Goal: Task Accomplishment & Management: Complete application form

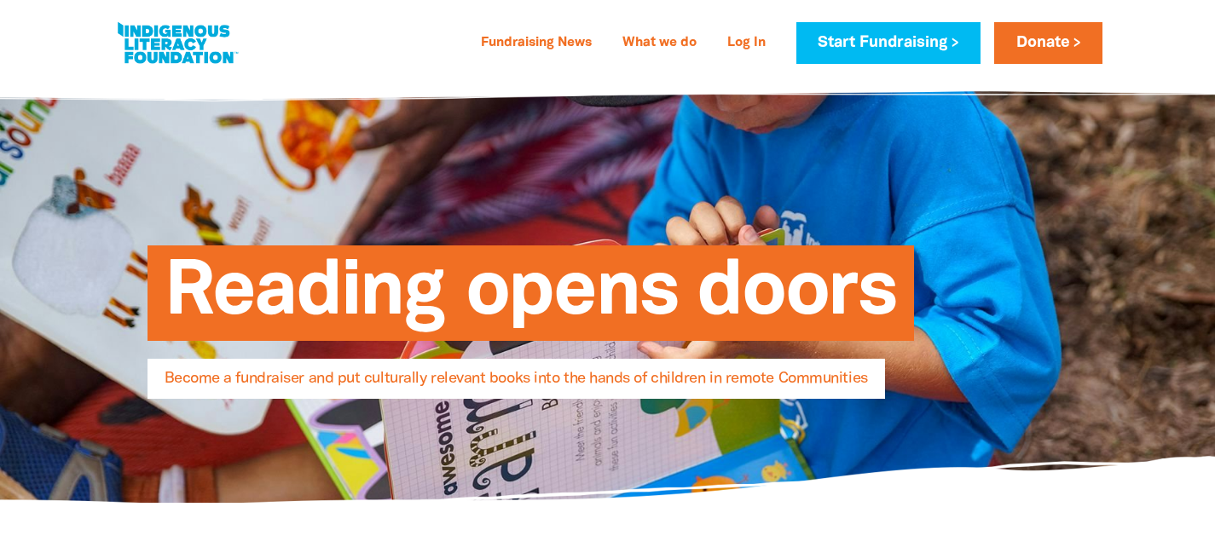
select select "AU"
click at [887, 48] on link "Start Fundraising" at bounding box center [888, 43] width 184 height 42
select select "AU"
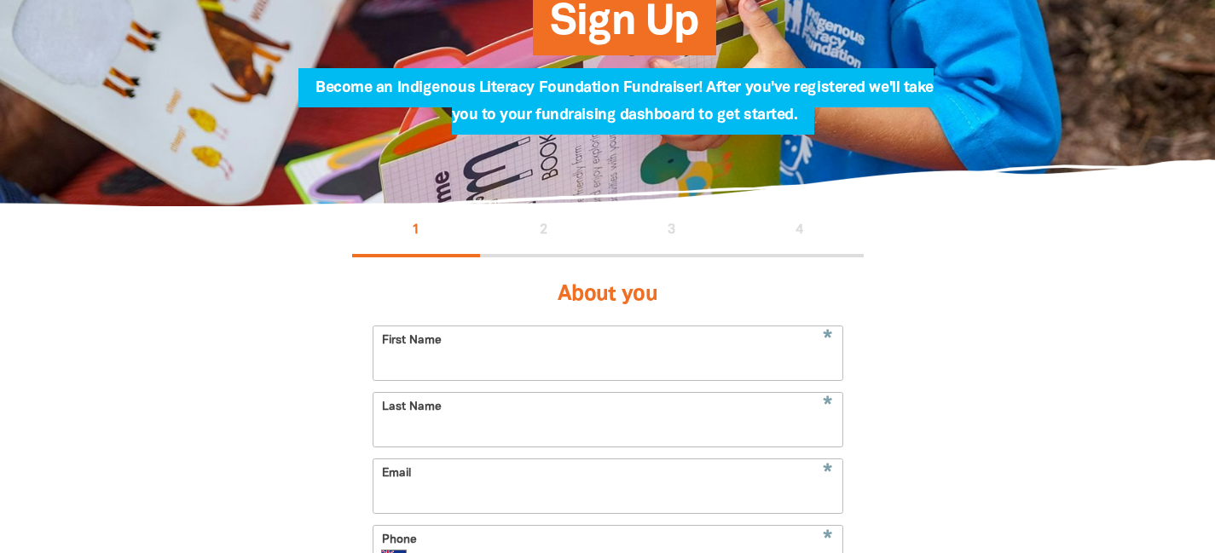
scroll to position [254, 0]
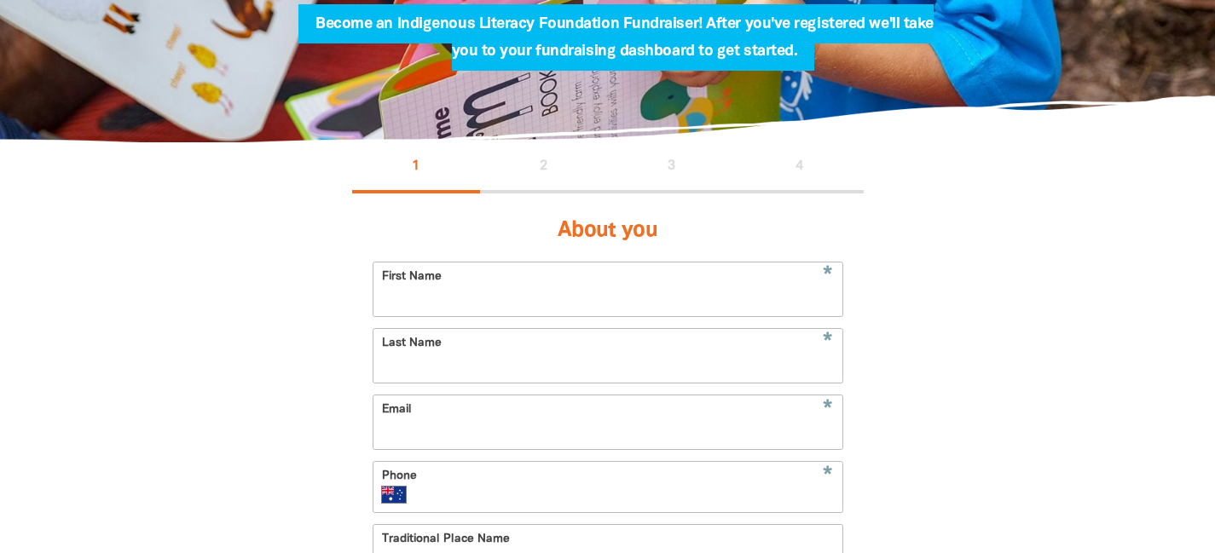
click at [519, 298] on input "First Name" at bounding box center [607, 290] width 469 height 54
paste input "[PERSON_NAME][EMAIL_ADDRESS][DOMAIN_NAME]"
drag, startPoint x: 416, startPoint y: 297, endPoint x: 791, endPoint y: 286, distance: 375.3
click at [789, 286] on input "[PERSON_NAME][EMAIL_ADDRESS][DOMAIN_NAME]" at bounding box center [607, 290] width 469 height 54
click at [607, 304] on input "[PERSON_NAME][EMAIL_ADDRESS][DOMAIN_NAME]" at bounding box center [607, 290] width 469 height 54
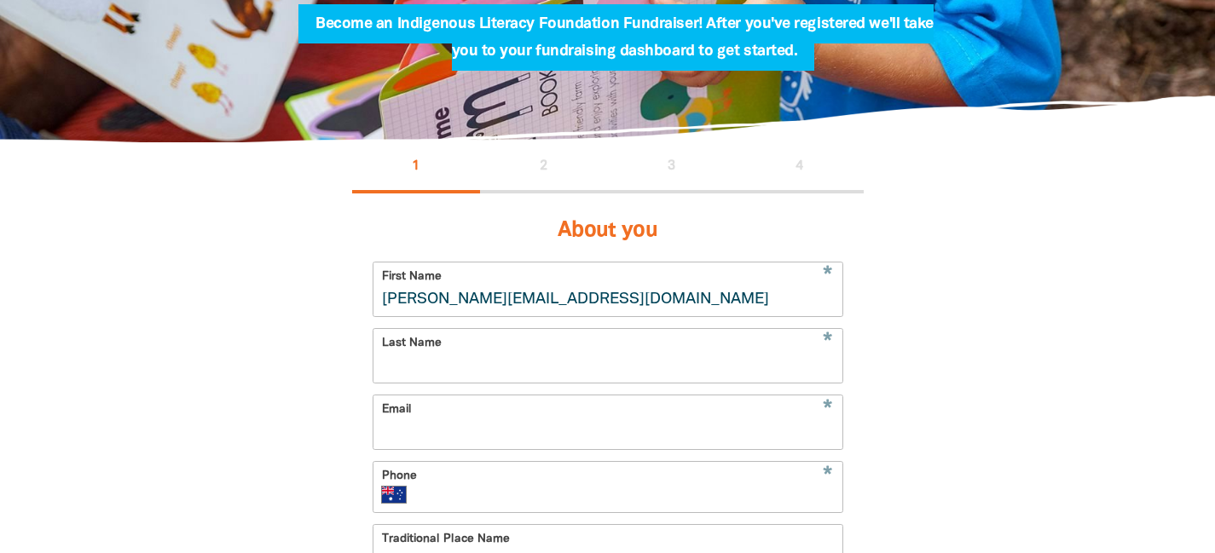
drag, startPoint x: 607, startPoint y: 304, endPoint x: 416, endPoint y: 303, distance: 191.0
click at [416, 303] on input "[PERSON_NAME][EMAIL_ADDRESS][DOMAIN_NAME]" at bounding box center [607, 290] width 469 height 54
type input "[PERSON_NAME]"
paste input "[PERSON_NAME][EMAIL_ADDRESS][DOMAIN_NAME]"
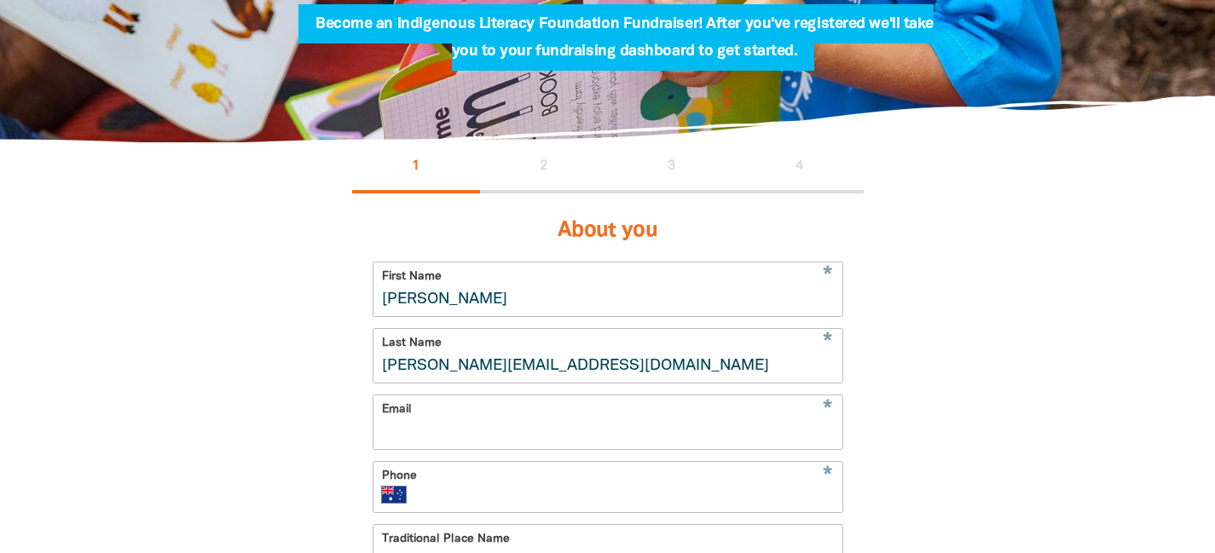
drag, startPoint x: 430, startPoint y: 365, endPoint x: 295, endPoint y: 359, distance: 134.8
click at [296, 360] on div "1 2 3 4 About you * First Name Lucie * Last Name [EMAIL_ADDRESS][DOMAIN_NAME] *…" at bounding box center [607, 529] width 1023 height 774
drag, startPoint x: 418, startPoint y: 370, endPoint x: 668, endPoint y: 369, distance: 249.8
click at [668, 369] on input "[EMAIL_ADDRESS][DOMAIN_NAME]" at bounding box center [607, 356] width 469 height 54
type input "Dess"
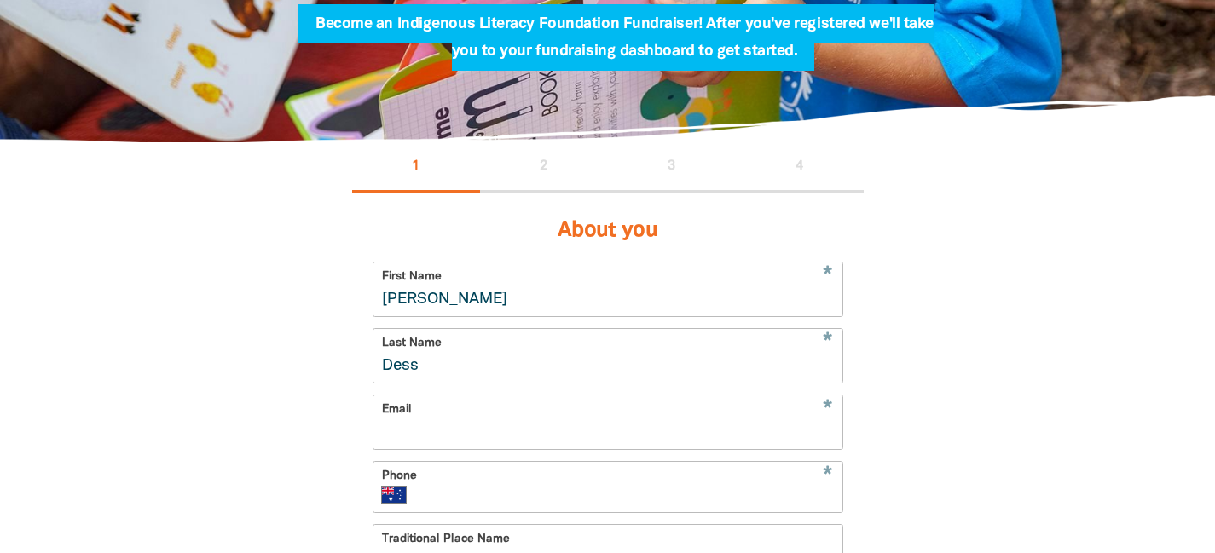
paste input "[PERSON_NAME][EMAIL_ADDRESS][DOMAIN_NAME]"
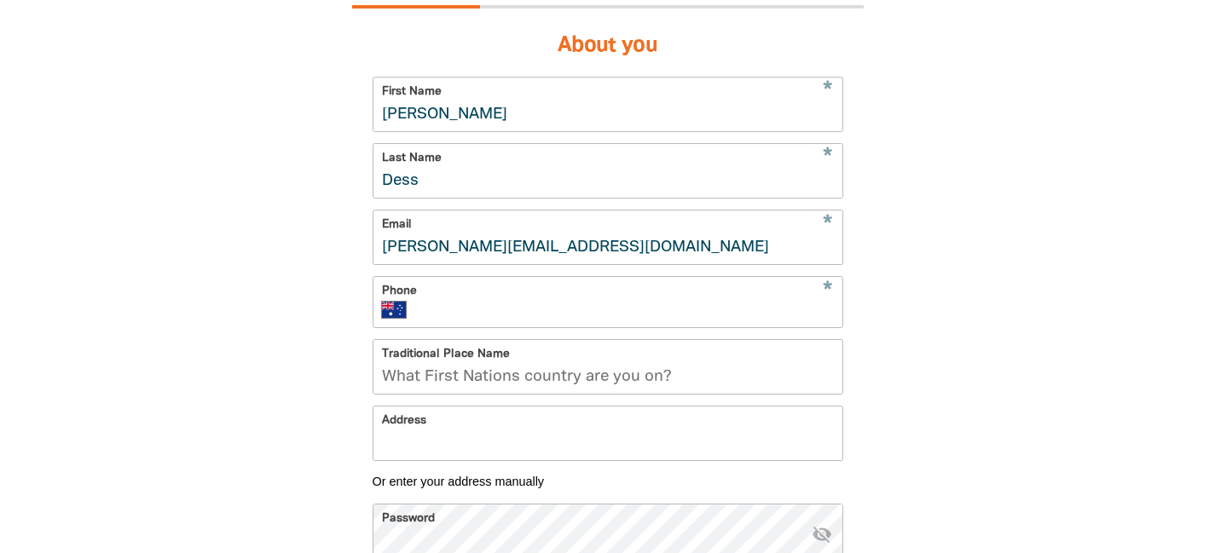
scroll to position [444, 0]
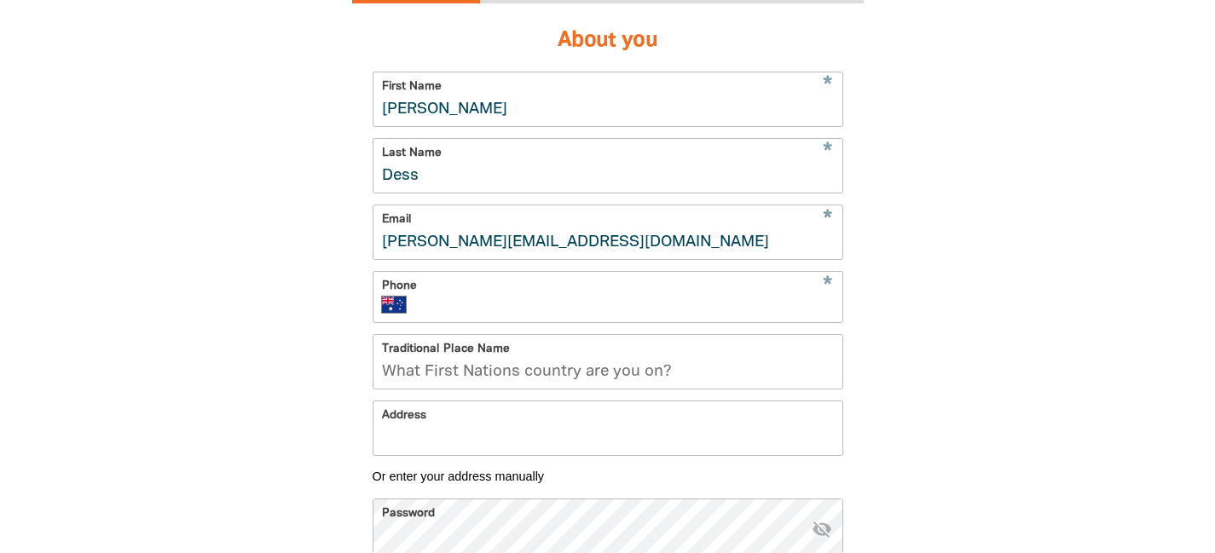
type input "[PERSON_NAME][EMAIL_ADDRESS][DOMAIN_NAME]"
click at [525, 299] on input "Phone" at bounding box center [627, 305] width 412 height 17
paste input "(03) 9810 0815"
type input "(03) 9810 0815"
click at [506, 418] on input "Address" at bounding box center [607, 429] width 469 height 54
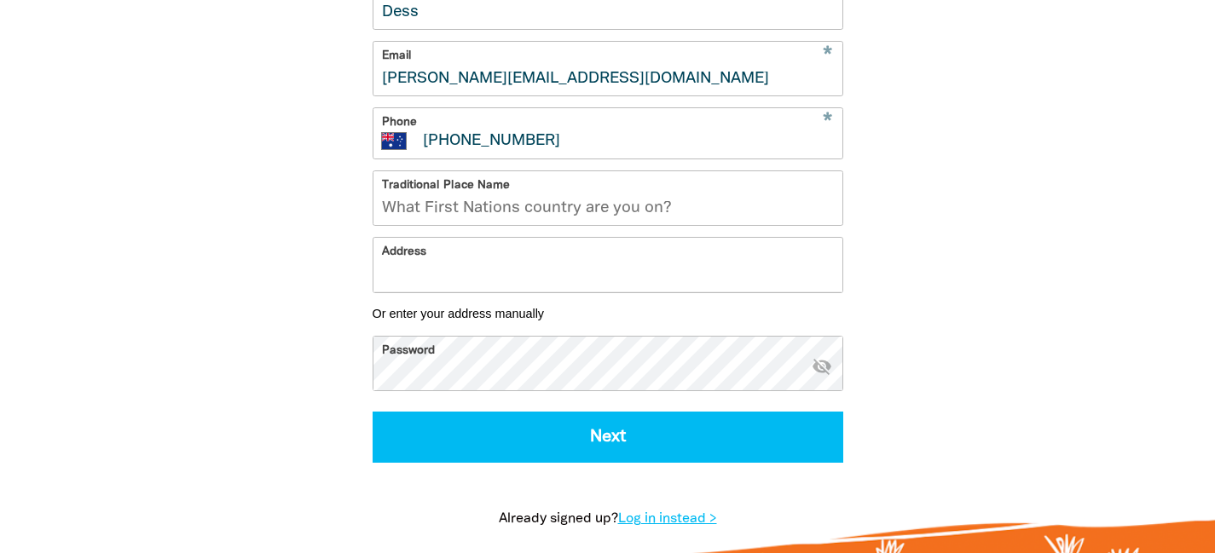
scroll to position [611, 0]
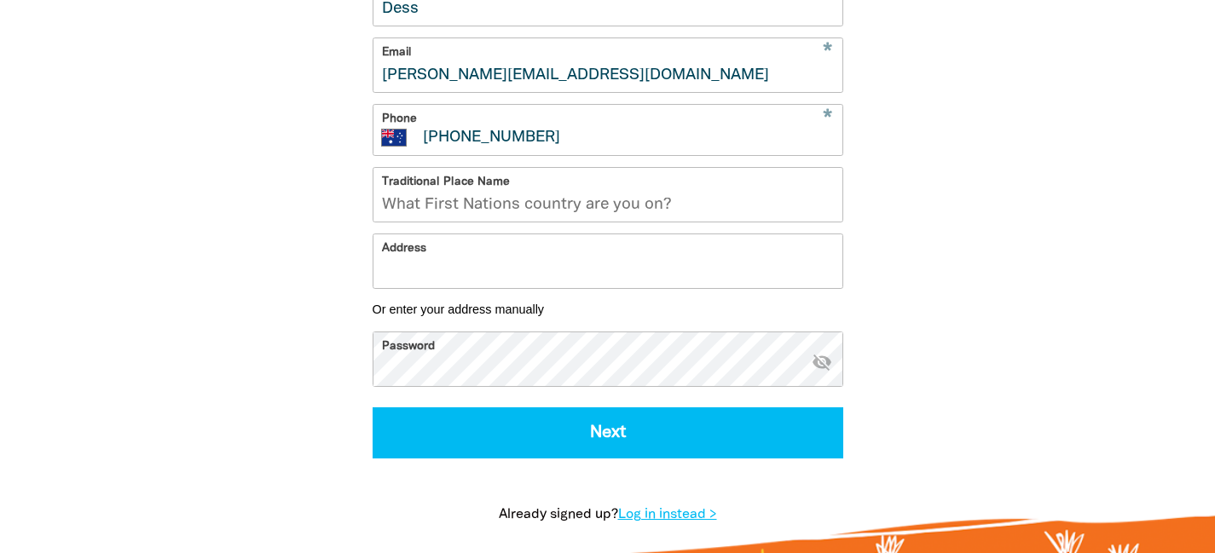
click at [828, 365] on icon "visibility_off" at bounding box center [822, 362] width 20 height 20
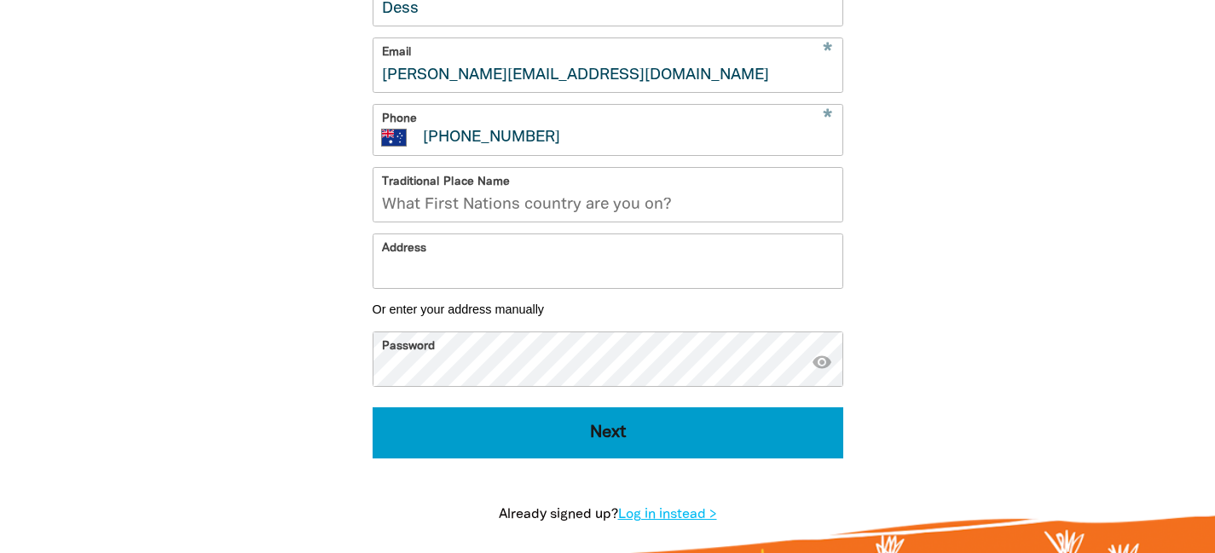
click at [674, 430] on button "Next" at bounding box center [608, 433] width 471 height 51
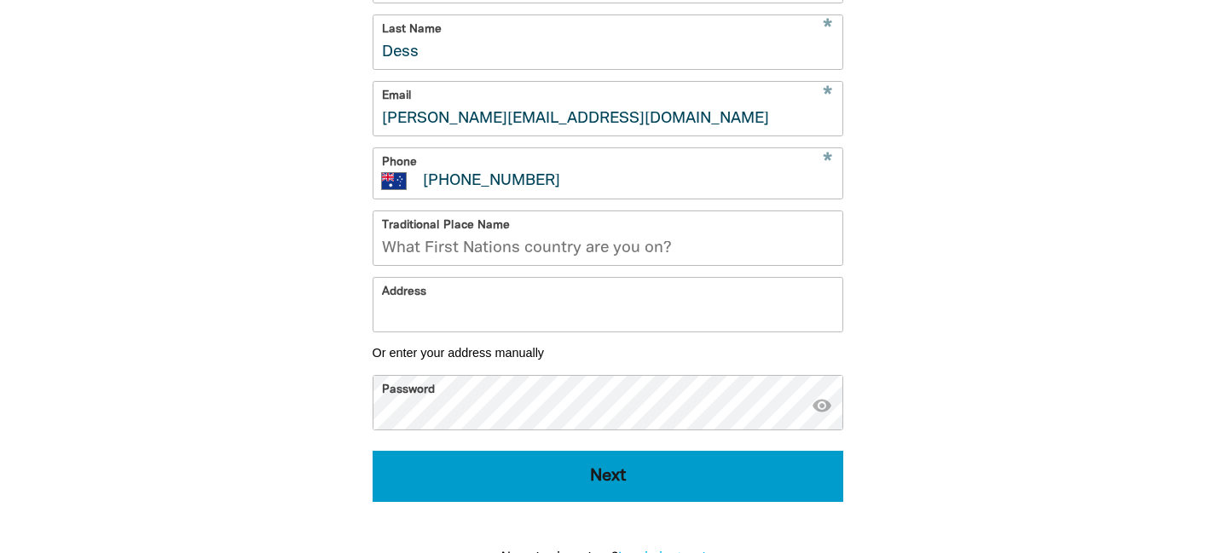
select select "No"
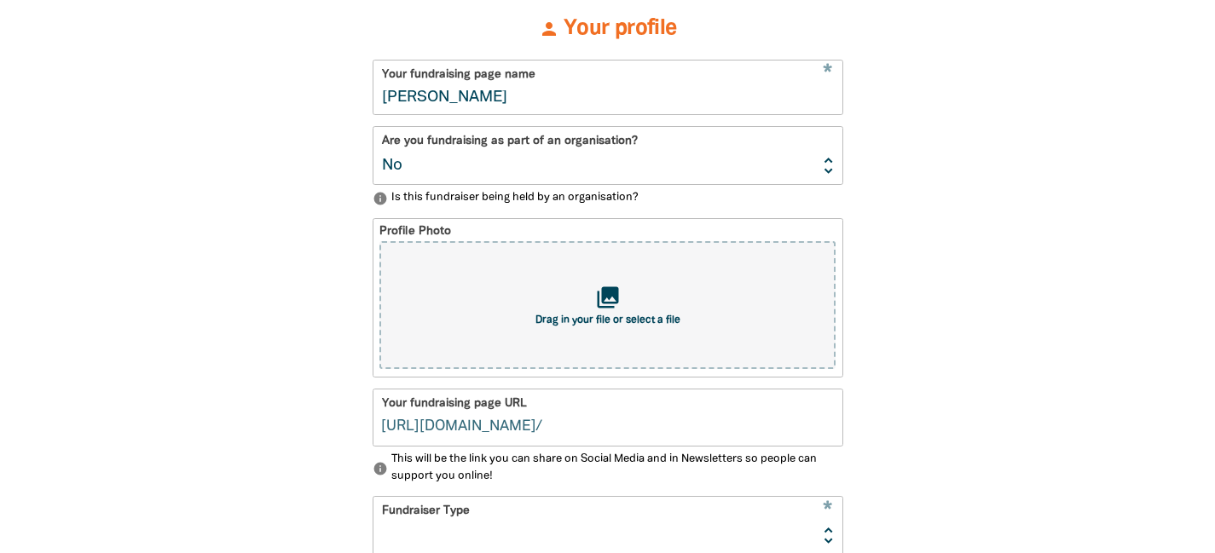
type input "lucie-dess"
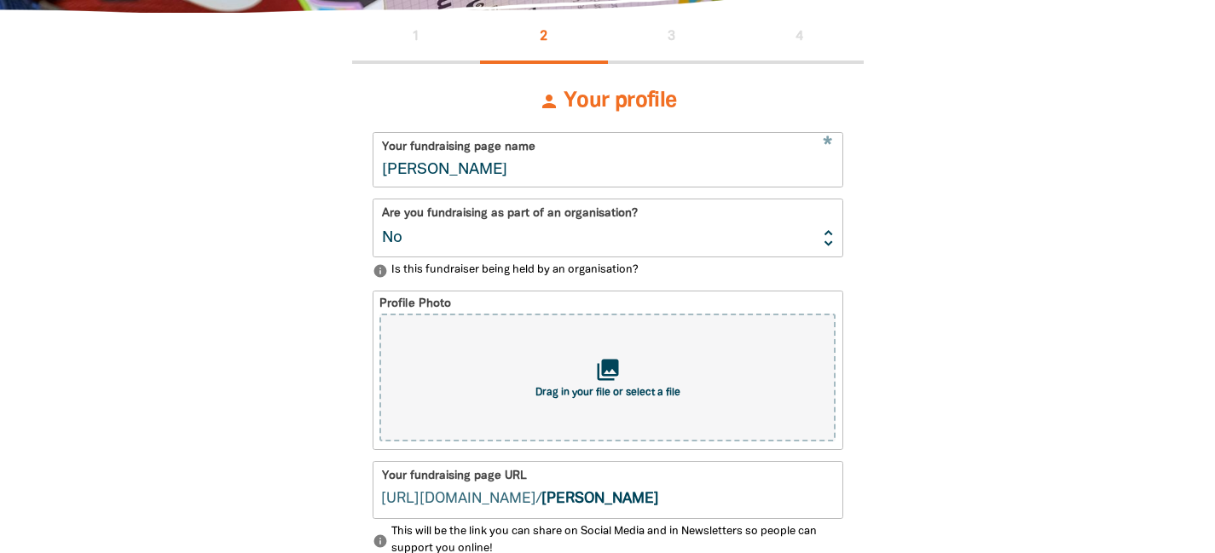
scroll to position [379, 0]
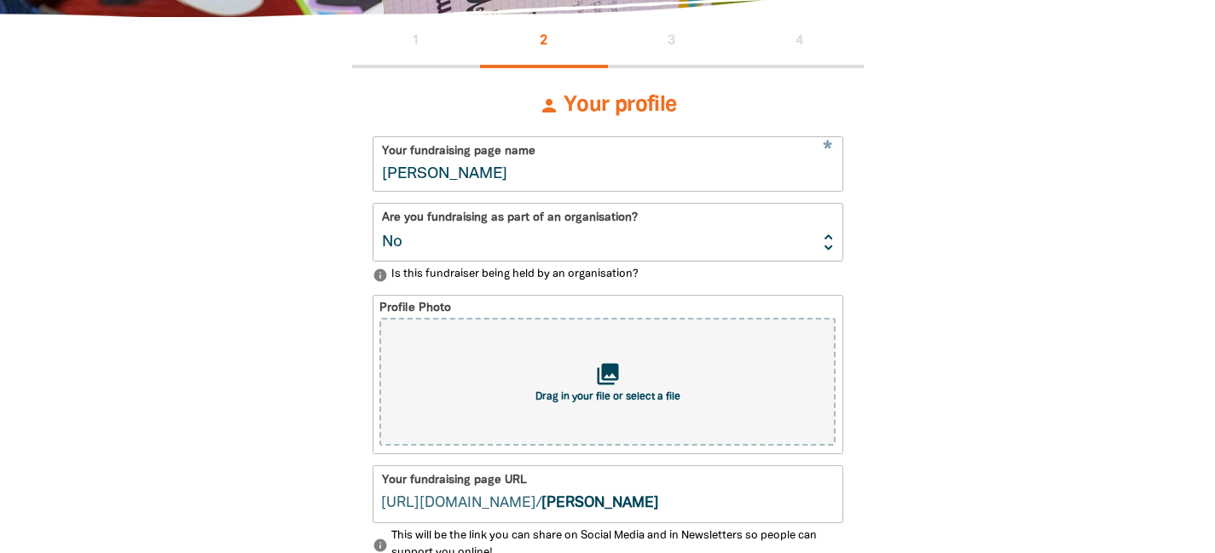
click at [515, 177] on input "Lucie Dess" at bounding box center [607, 164] width 469 height 54
drag, startPoint x: 521, startPoint y: 180, endPoint x: 307, endPoint y: 175, distance: 214.1
paste input "Reading"
type input "Readings"
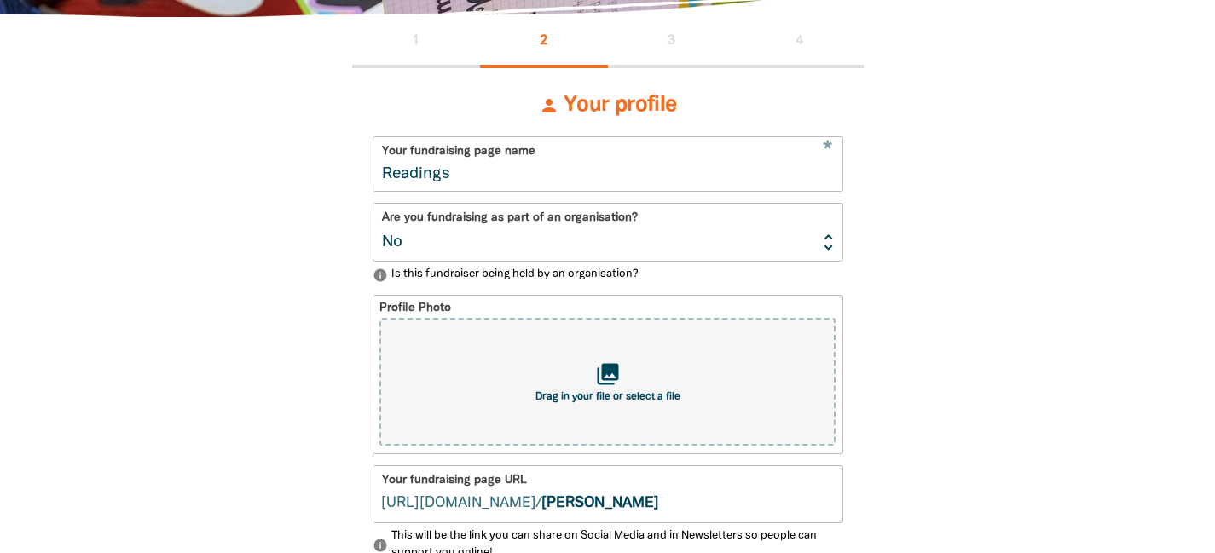
type input "readings"
type input "Readings: Match Campaign"
type input "readingsmatchcampaign"
type input "Readings: Match Campaign"
click at [535, 223] on select "Yes No" at bounding box center [607, 232] width 469 height 57
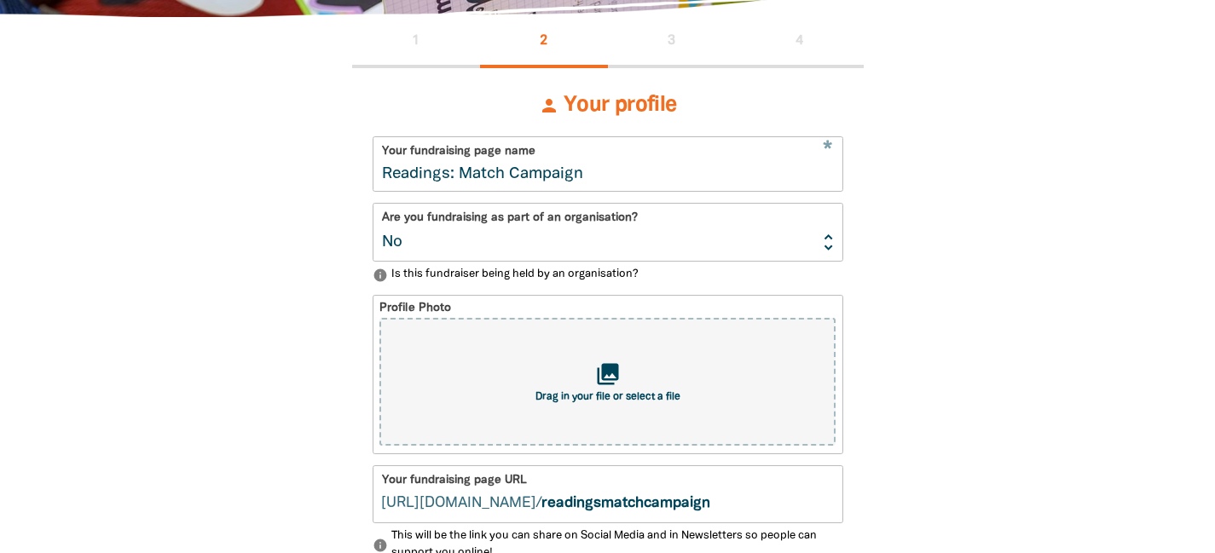
click at [535, 249] on select "Yes No" at bounding box center [607, 232] width 469 height 57
select select "Yes"
click at [373, 204] on select "Yes No" at bounding box center [607, 232] width 469 height 57
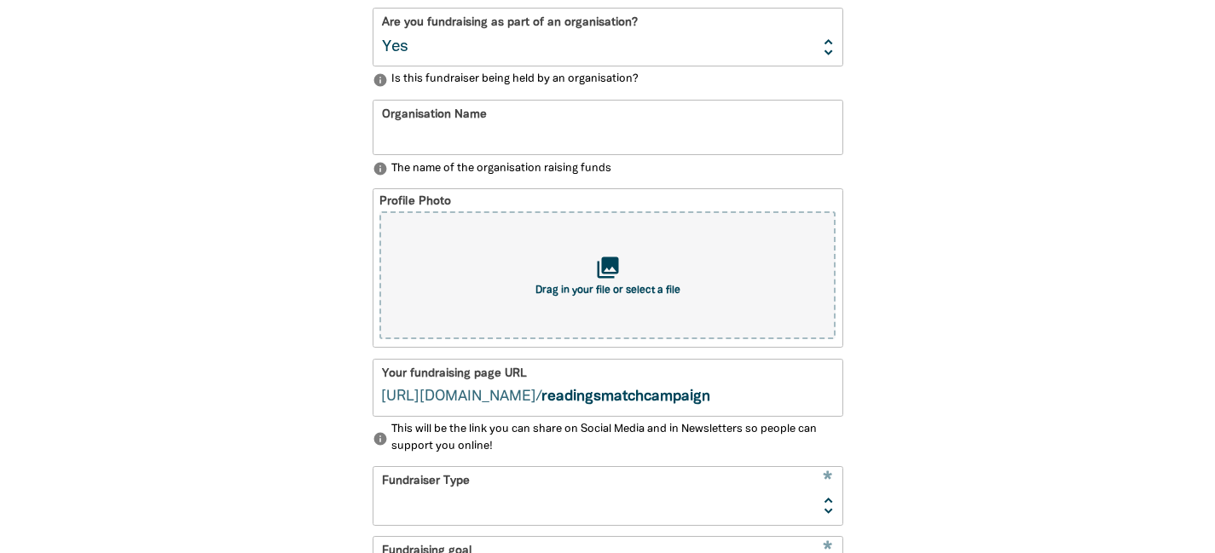
scroll to position [581, 0]
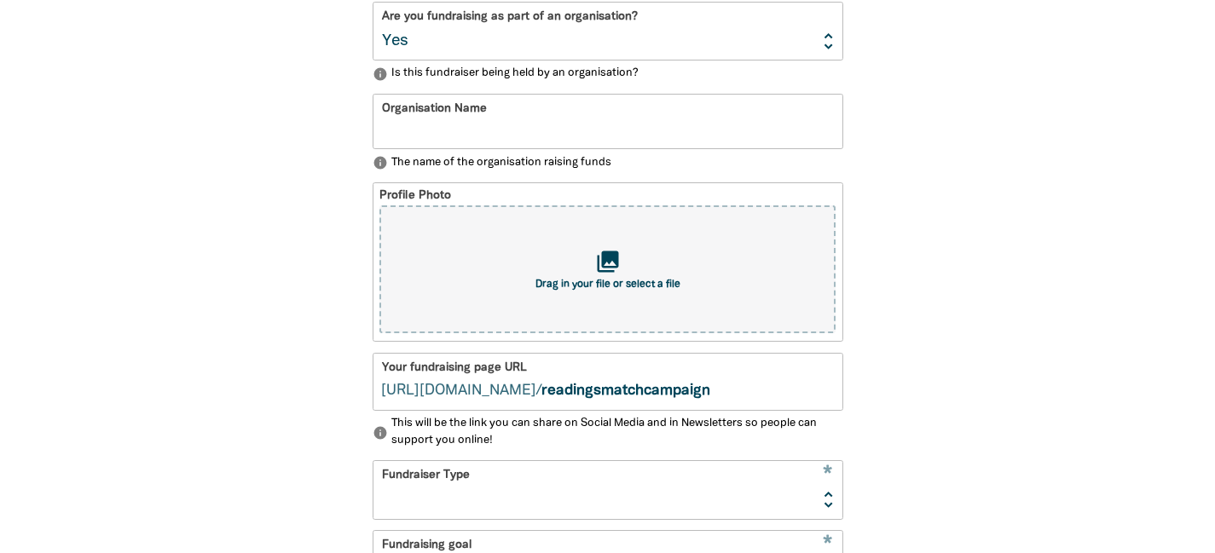
click at [565, 127] on input "Organisation Name" at bounding box center [607, 122] width 469 height 54
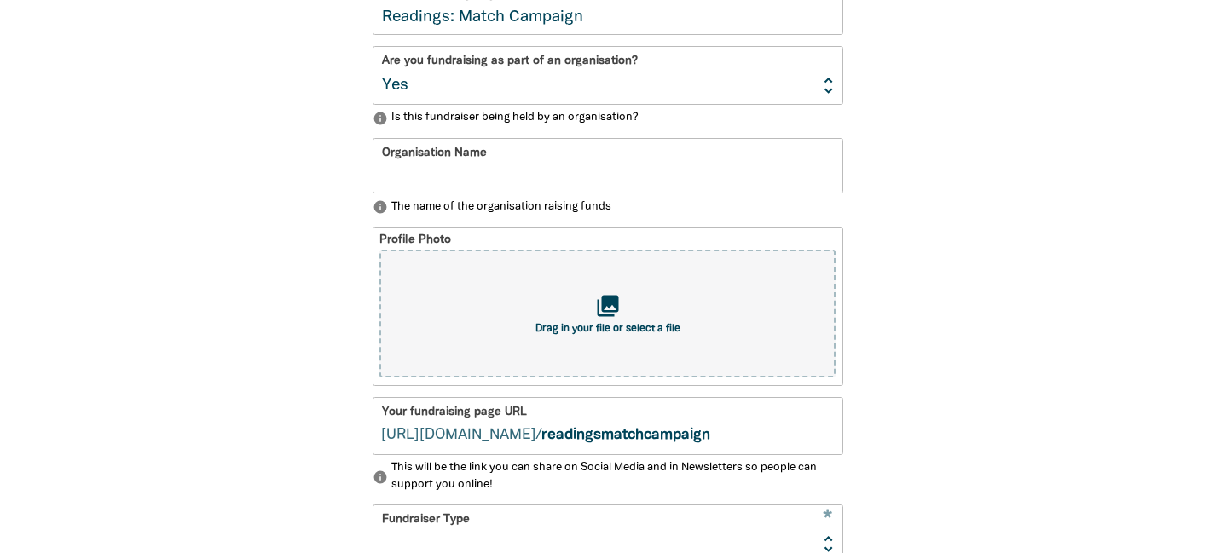
scroll to position [538, 0]
paste input "Readings"
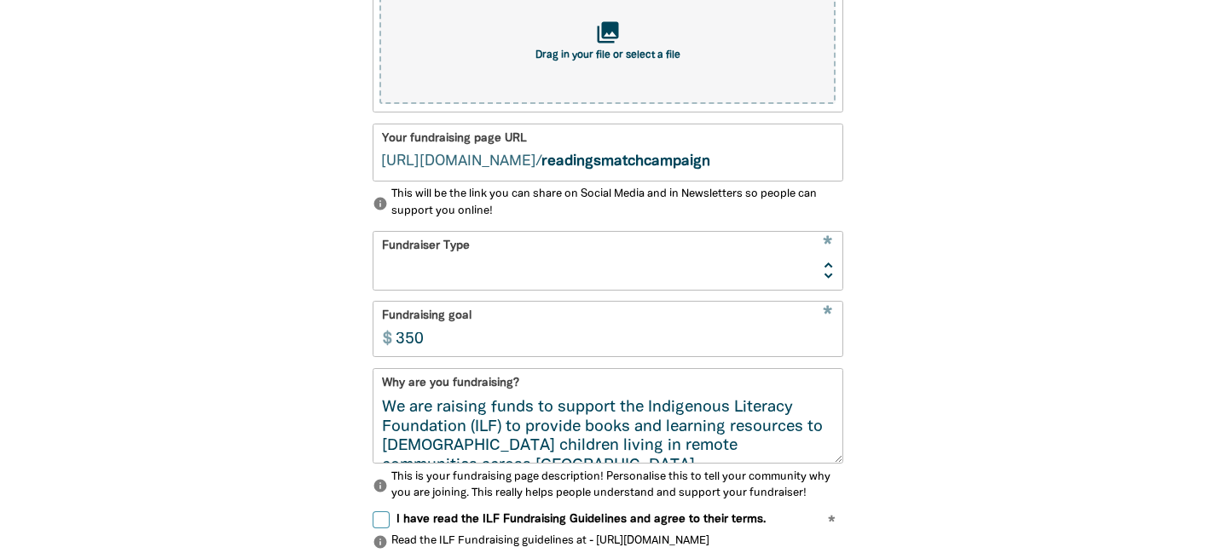
scroll to position [812, 0]
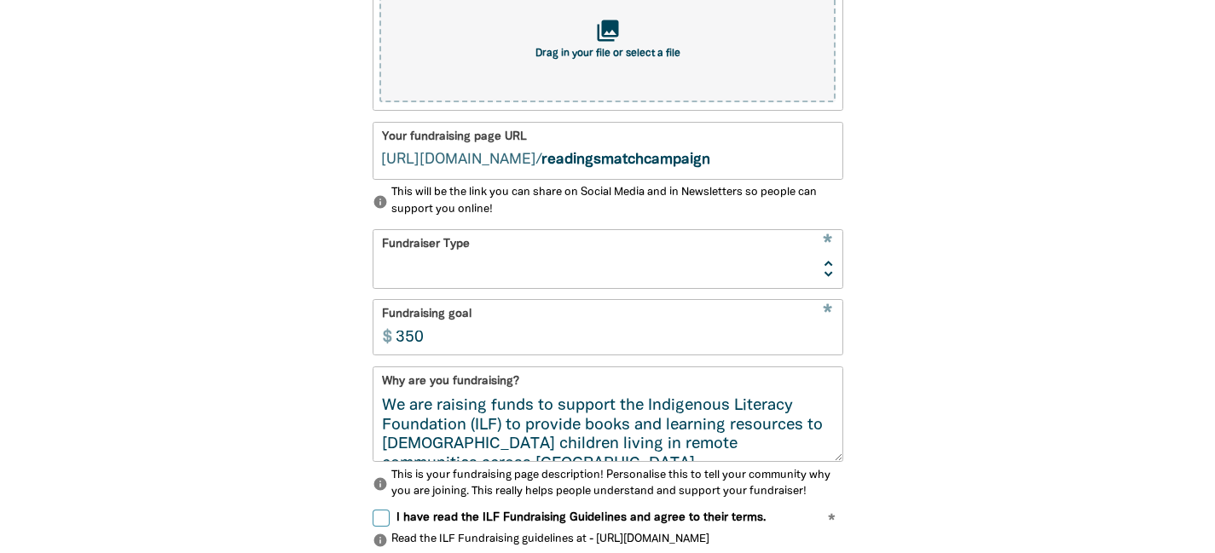
type input "Readings"
click at [524, 267] on select "Event Activity Donations Instead of Gifts Business School or Library In Memoriam" at bounding box center [607, 258] width 469 height 57
select select "Activity"
click at [373, 230] on select "Event Activity Donations Instead of Gifts Business School or Library In Memoriam" at bounding box center [607, 258] width 469 height 57
click at [186, 330] on div "1 2 3 4 person Your profile * Your fundraising page name Readings: Match Campai…" at bounding box center [607, 218] width 1023 height 1267
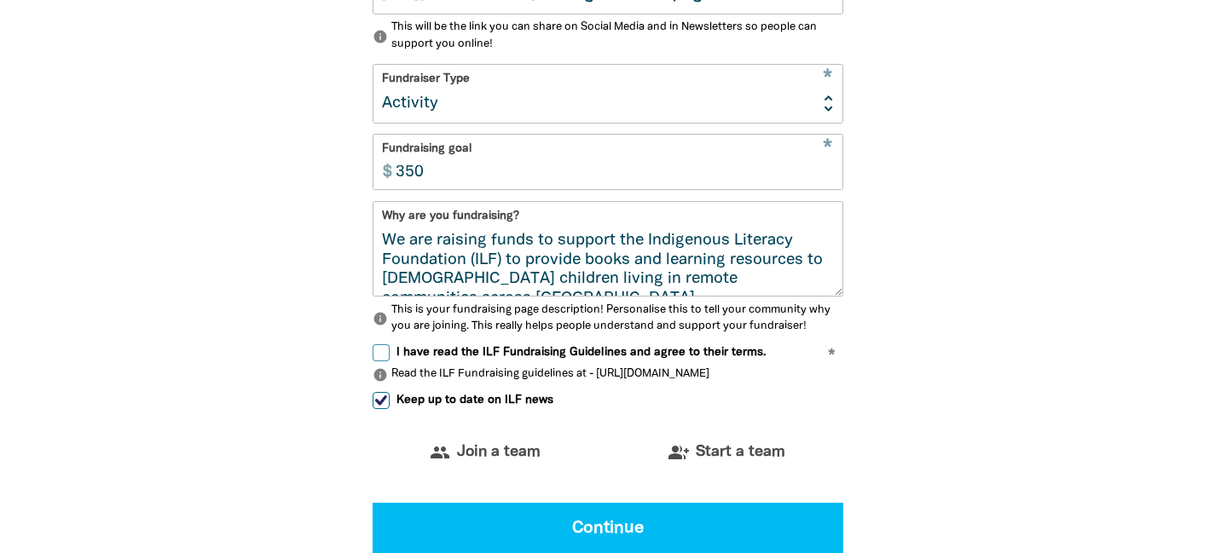
scroll to position [979, 0]
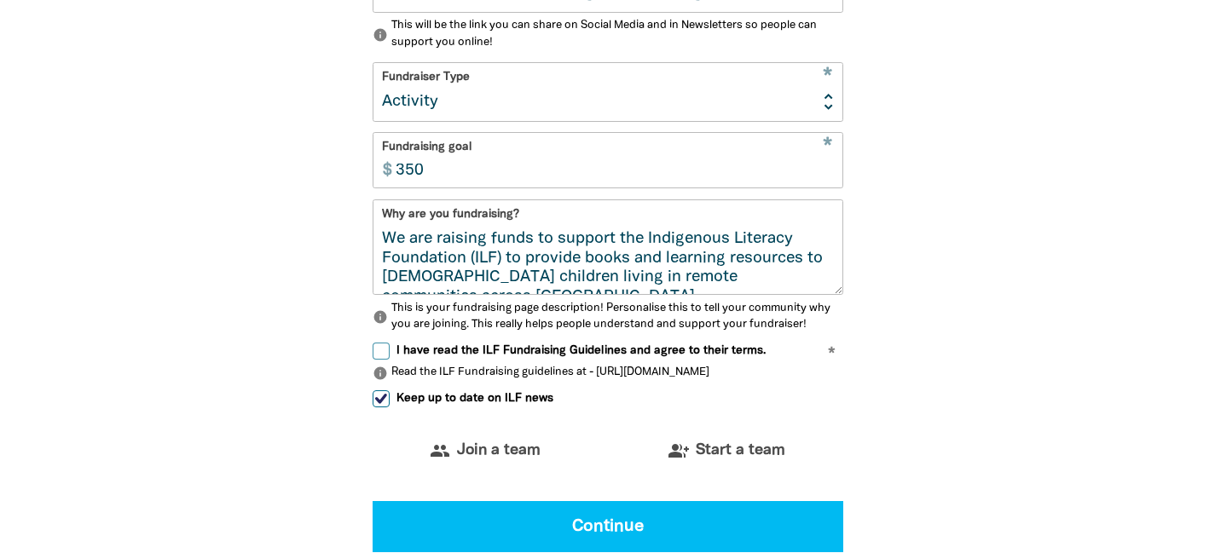
drag, startPoint x: 446, startPoint y: 169, endPoint x: 402, endPoint y: 168, distance: 43.5
click at [402, 169] on input "350" at bounding box center [614, 161] width 455 height 54
drag, startPoint x: 446, startPoint y: 170, endPoint x: 397, endPoint y: 170, distance: 48.6
click at [397, 170] on input "350" at bounding box center [614, 161] width 455 height 54
type input "10000"
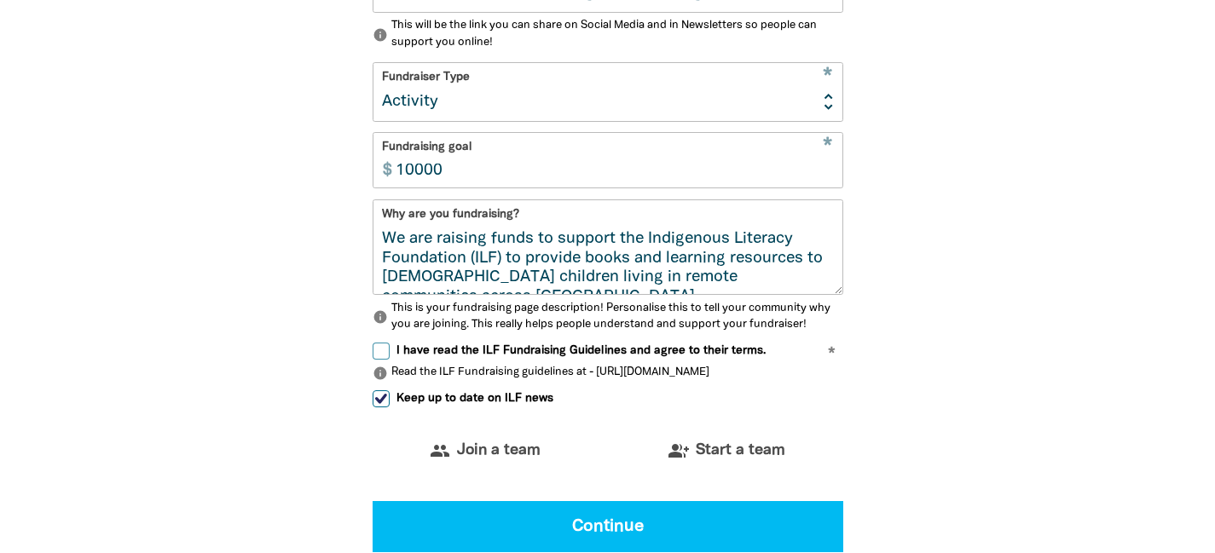
click at [375, 398] on input "Keep up to date on ILF news" at bounding box center [381, 398] width 17 height 17
checkbox input "false"
click at [378, 349] on input "I have read the ILF Fundraising Guidelines and agree to their terms." at bounding box center [381, 351] width 17 height 17
checkbox input "true"
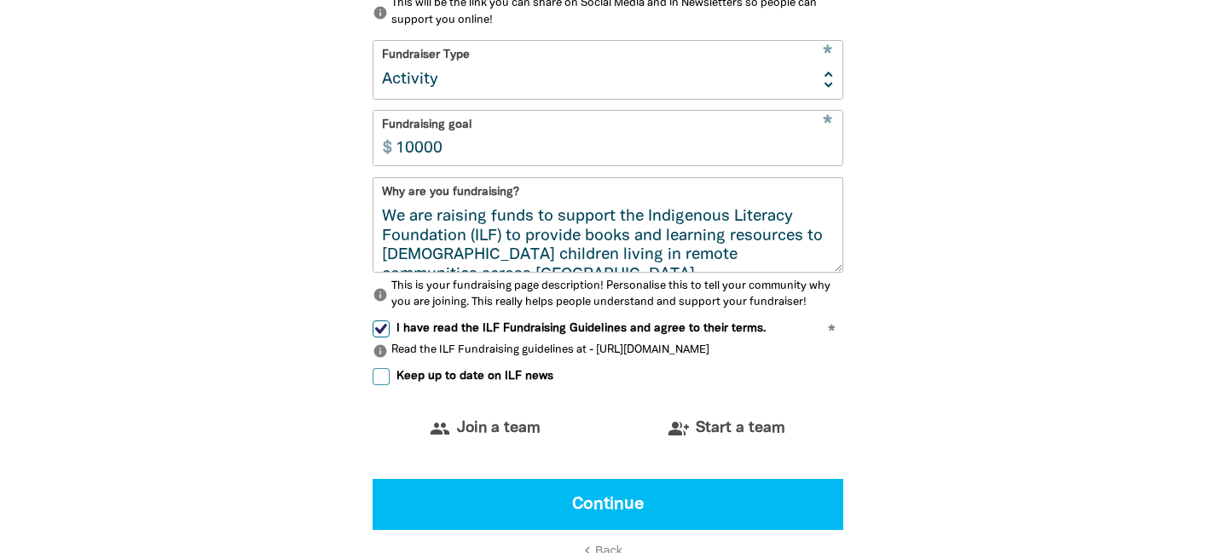
scroll to position [1009, 0]
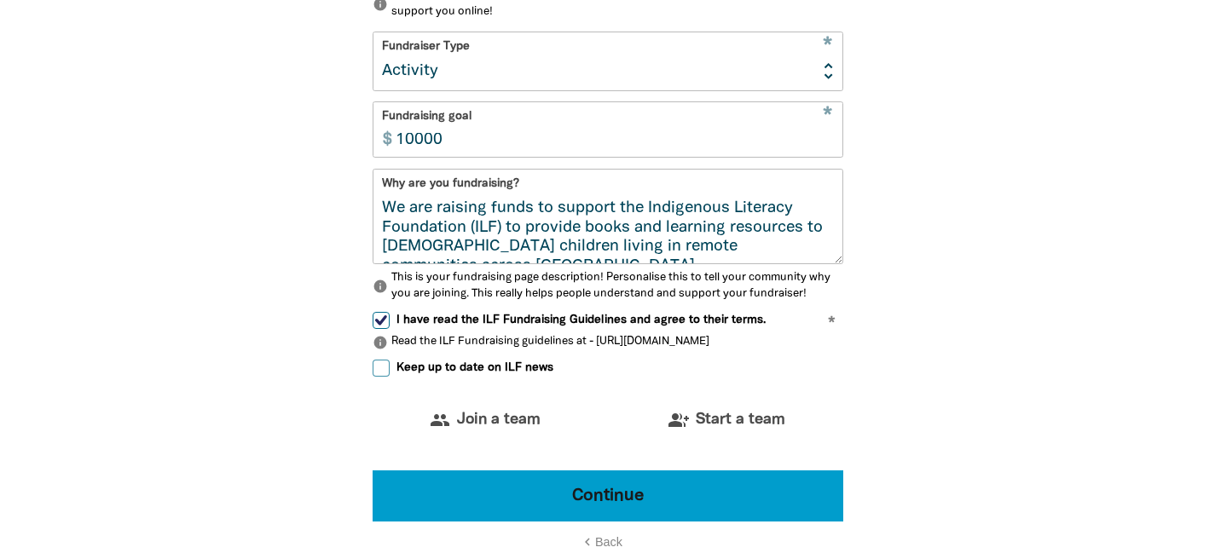
click at [631, 498] on button "Continue" at bounding box center [608, 496] width 471 height 51
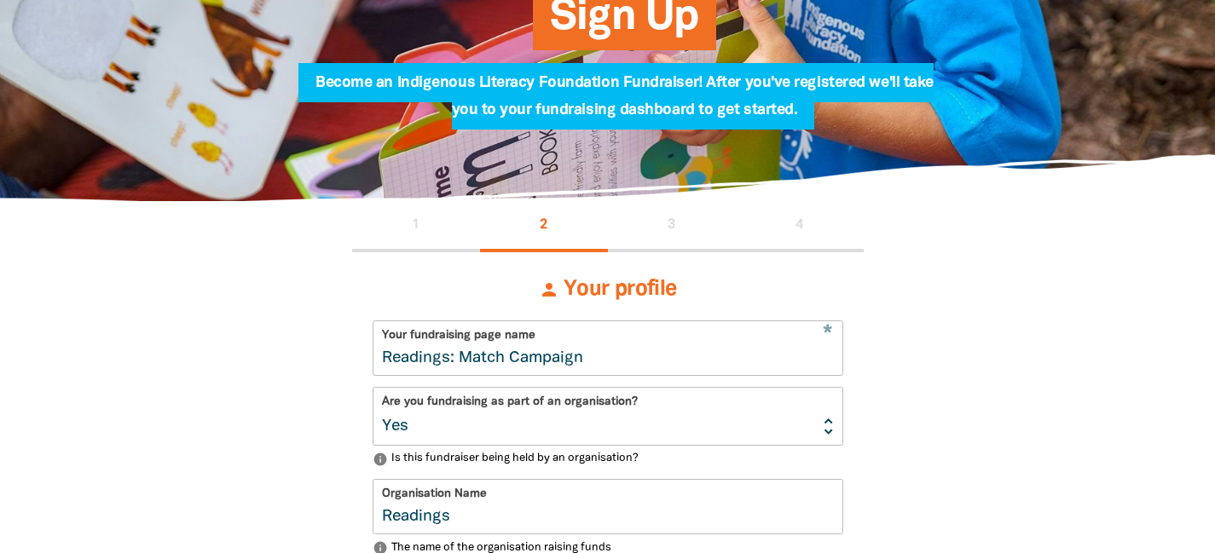
scroll to position [229, 0]
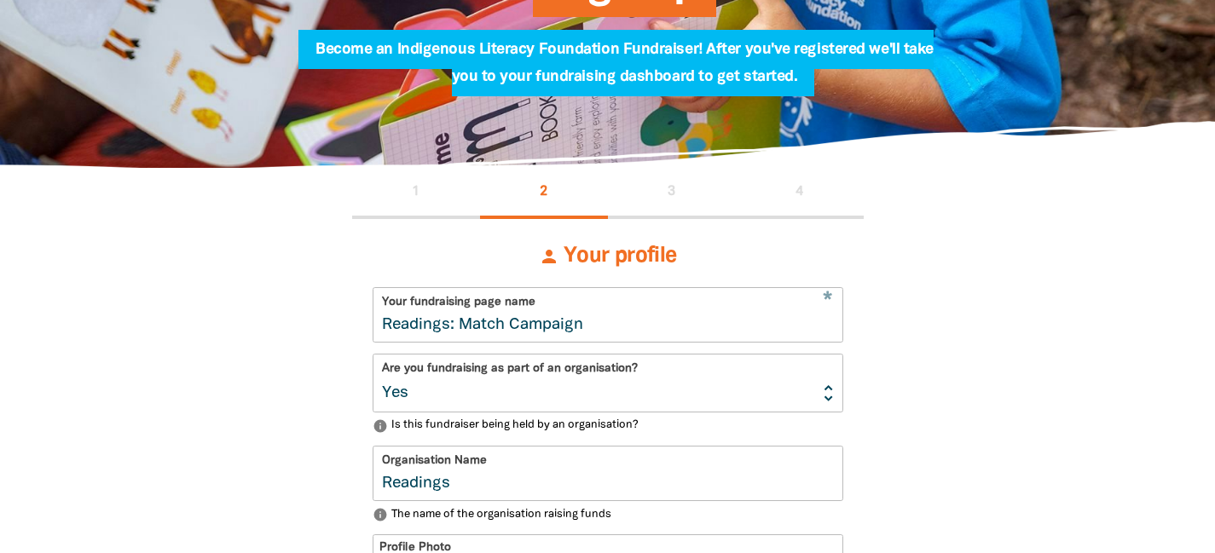
click at [652, 318] on input "Readings: Match Campaign" at bounding box center [607, 315] width 469 height 54
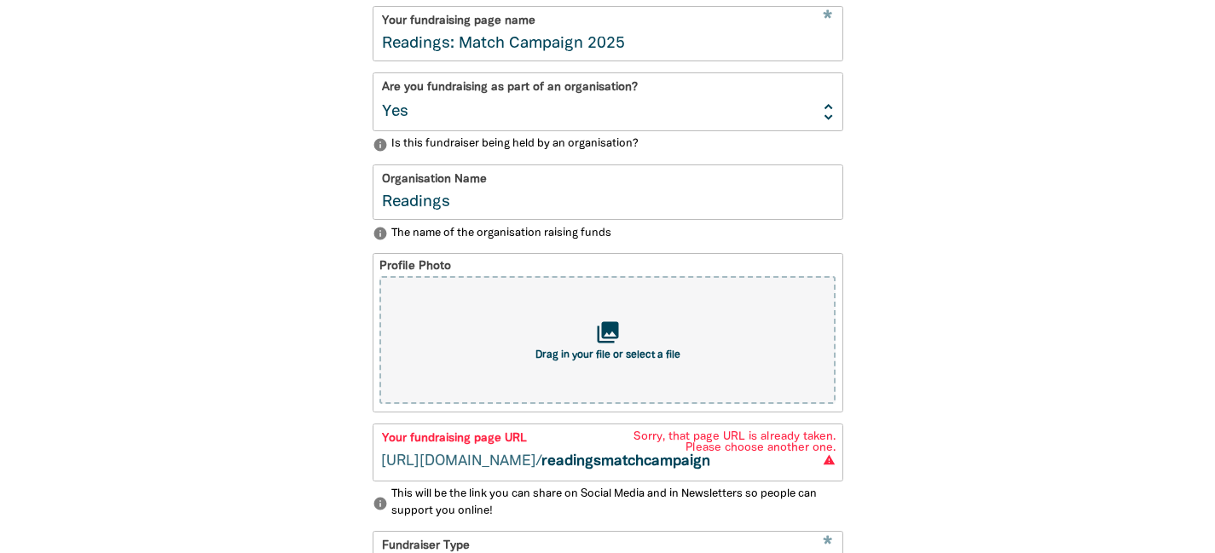
scroll to position [512, 0]
type input "Readings: Match Campaign 2025"
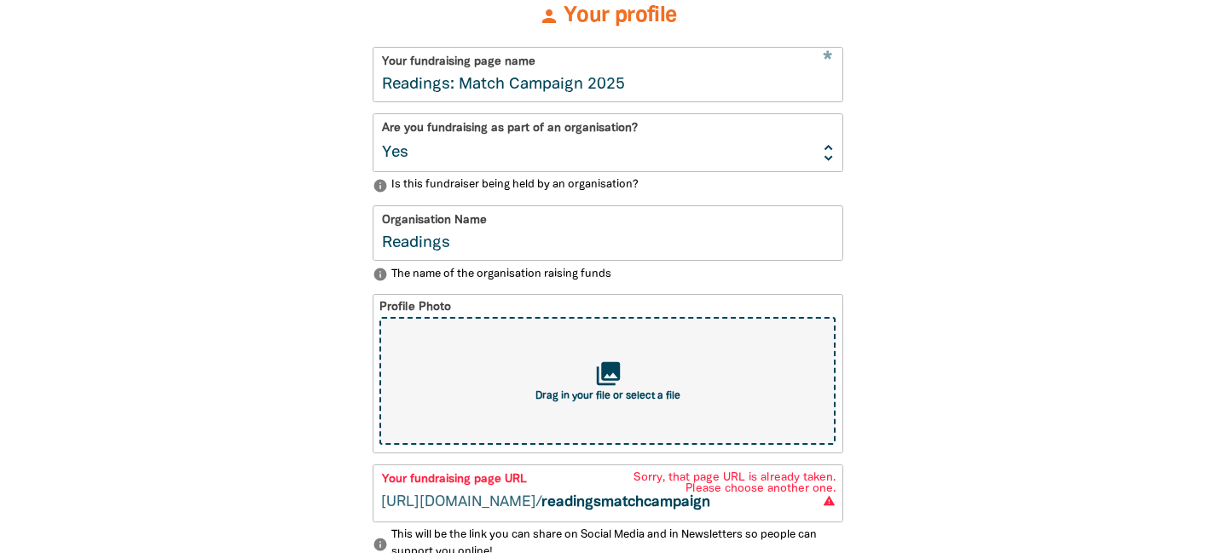
scroll to position [468, 0]
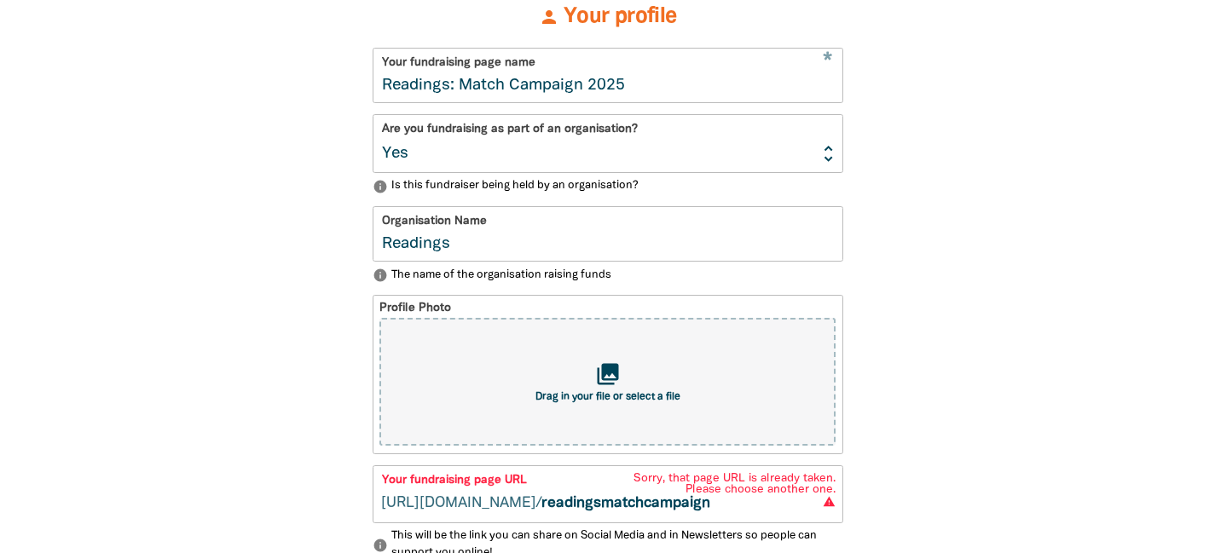
click at [683, 92] on input "Readings: Match Campaign 2025" at bounding box center [607, 76] width 469 height 54
click at [711, 504] on input "readingsmatchcampaign" at bounding box center [691, 494] width 301 height 56
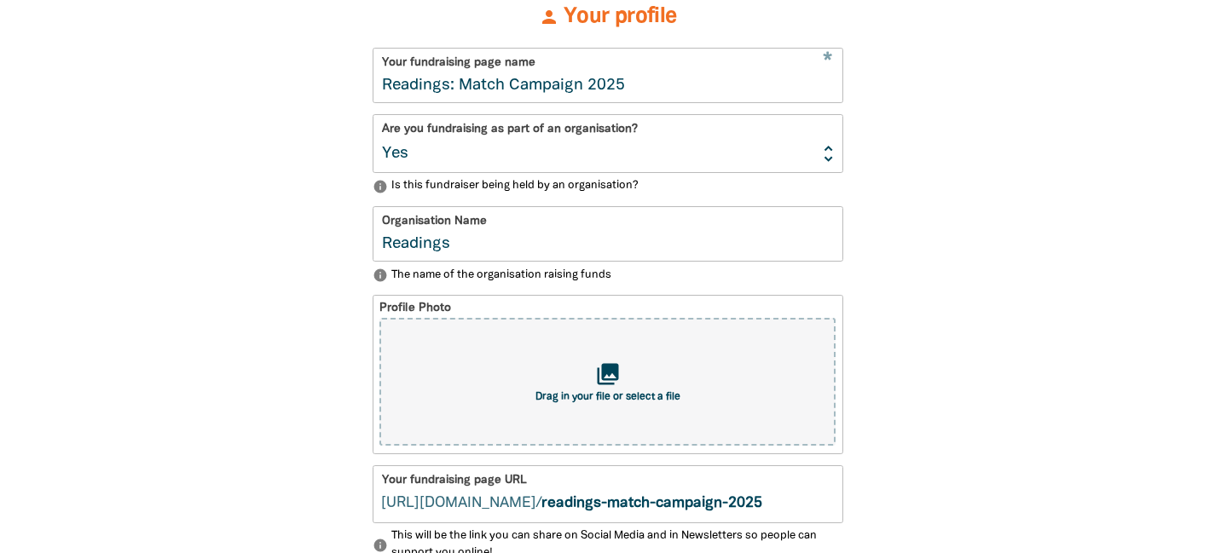
type input "readings-match-campaign-2025"
click at [676, 88] on input "Readings: Match Campaign 2025" at bounding box center [607, 76] width 469 height 54
click at [634, 79] on input "Readings: Match Campaign 2025" at bounding box center [607, 76] width 469 height 54
paste input "Readings: Match Campaign 2025"
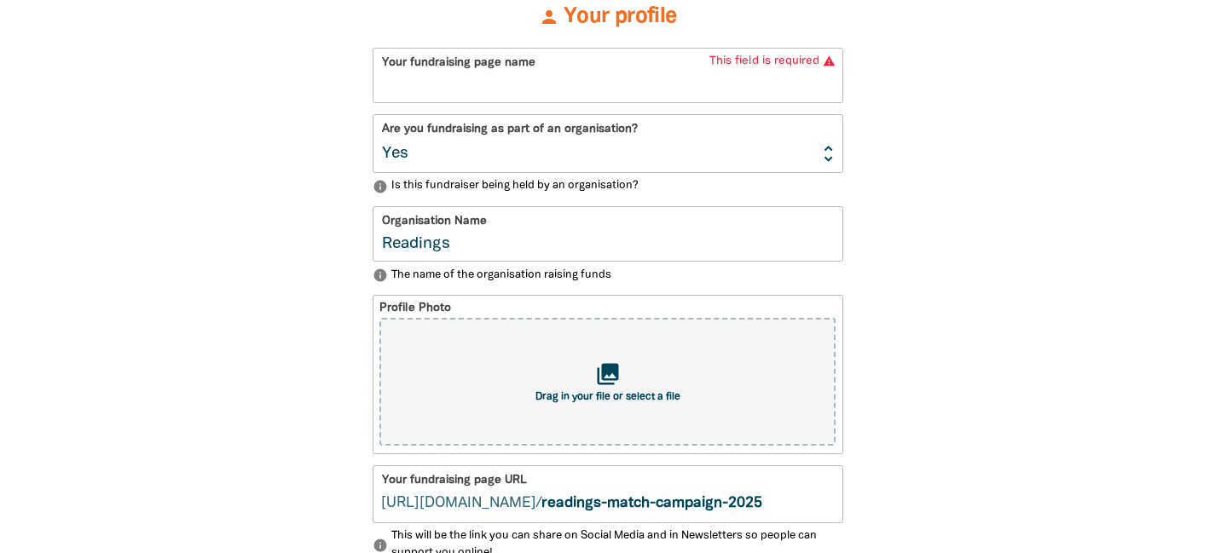
type input "Readings: Match Campaign 2025"
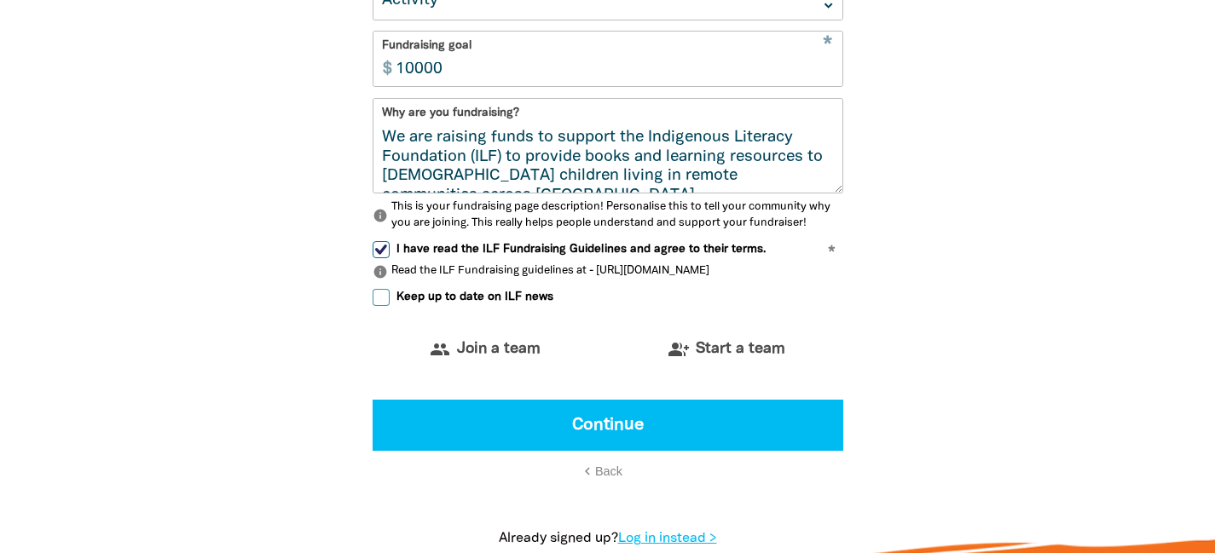
scroll to position [1090, 0]
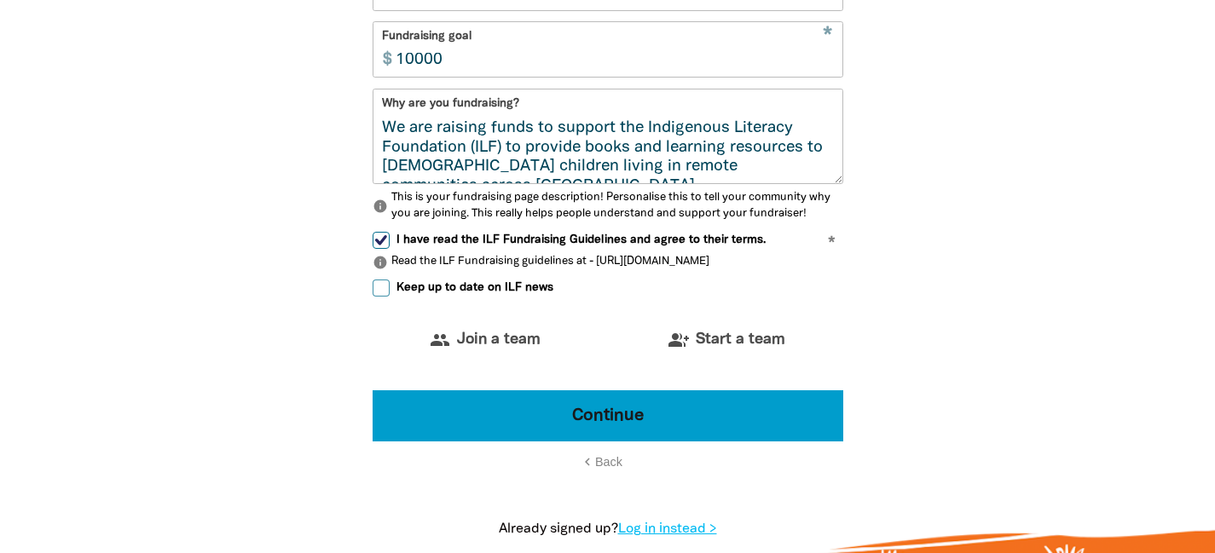
click at [601, 409] on button "Continue" at bounding box center [608, 415] width 471 height 51
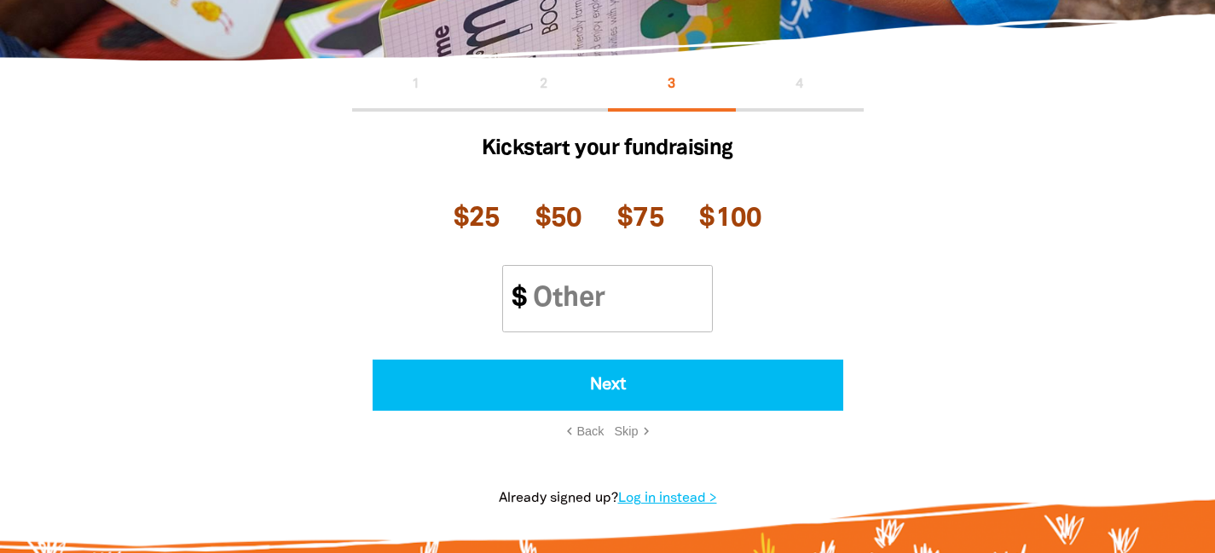
scroll to position [321, 0]
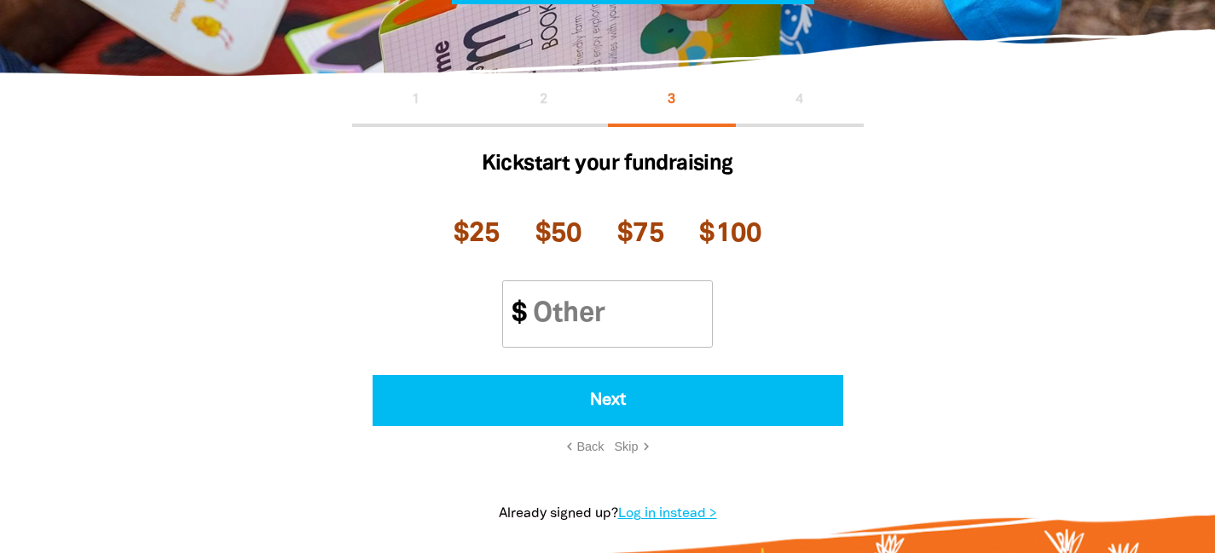
click at [626, 442] on span "Skip" at bounding box center [627, 447] width 24 height 14
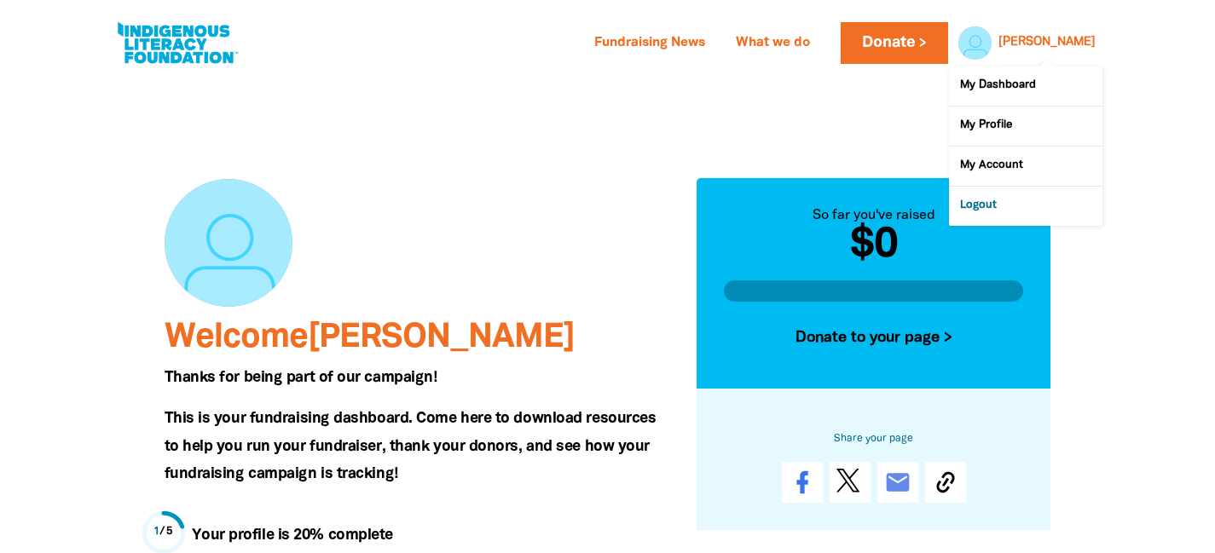
click at [978, 203] on link "Logout" at bounding box center [1025, 206] width 153 height 39
